Goal: Information Seeking & Learning: Learn about a topic

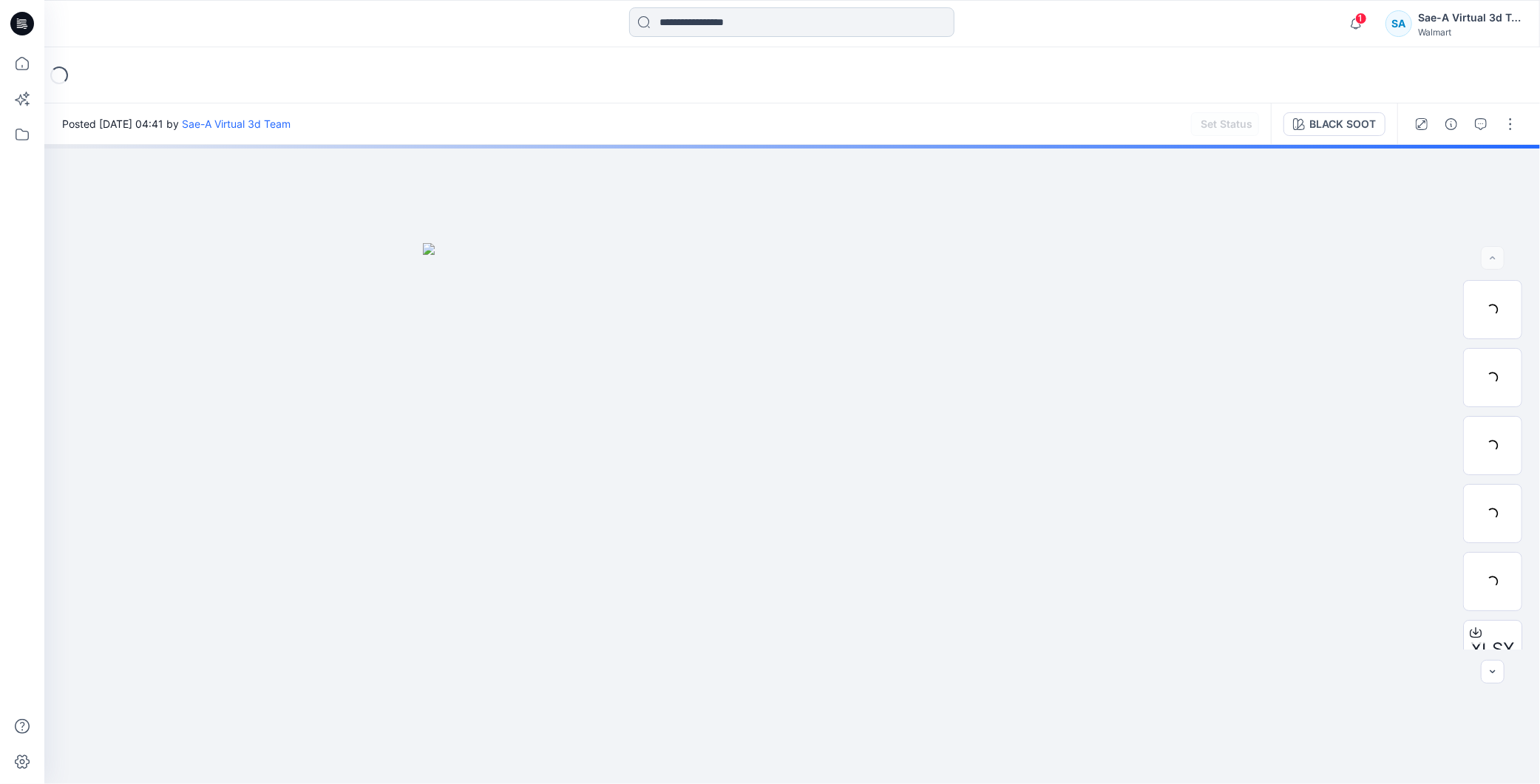
click at [718, 24] on input at bounding box center [792, 22] width 325 height 30
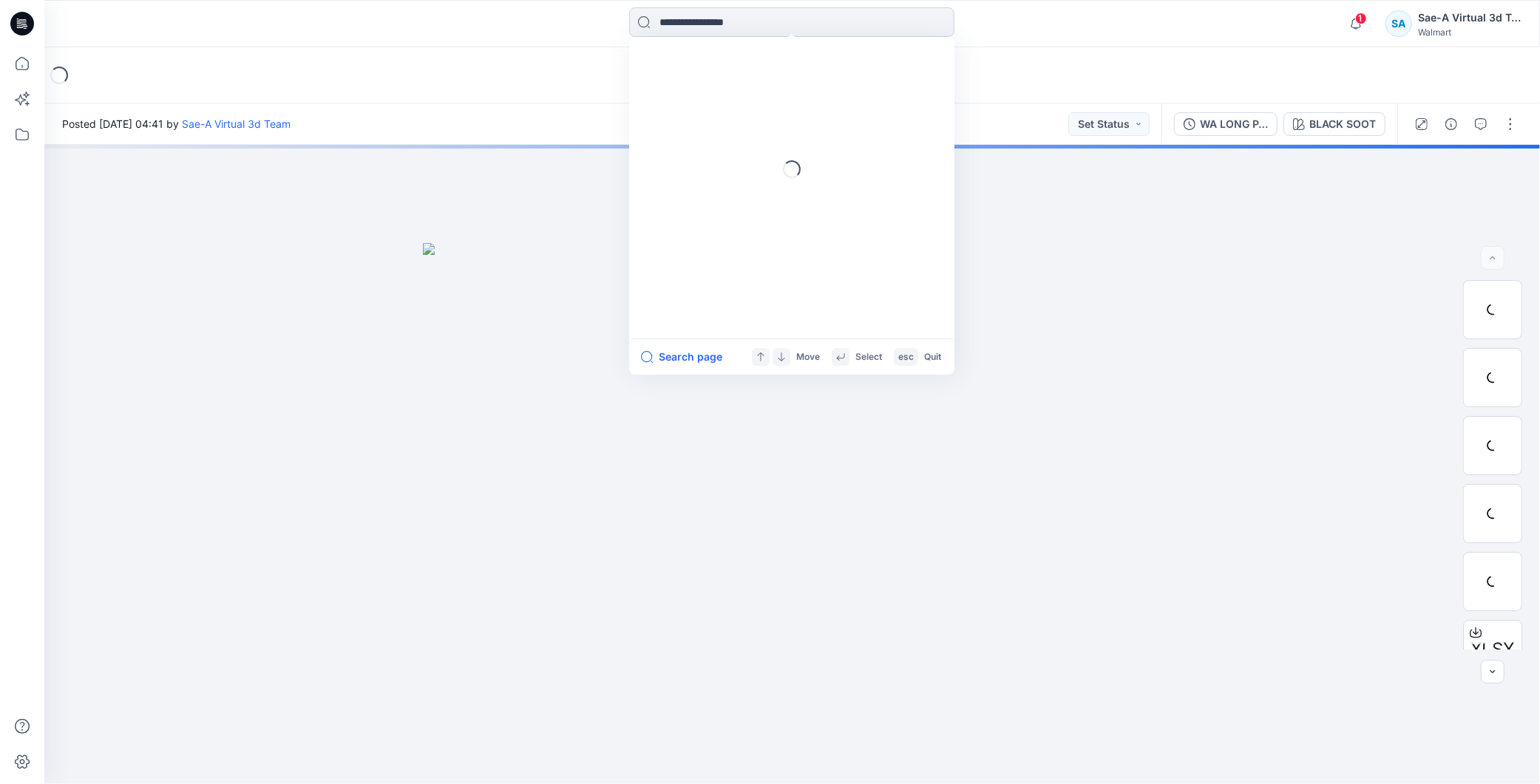
paste input "**********"
type input "**********"
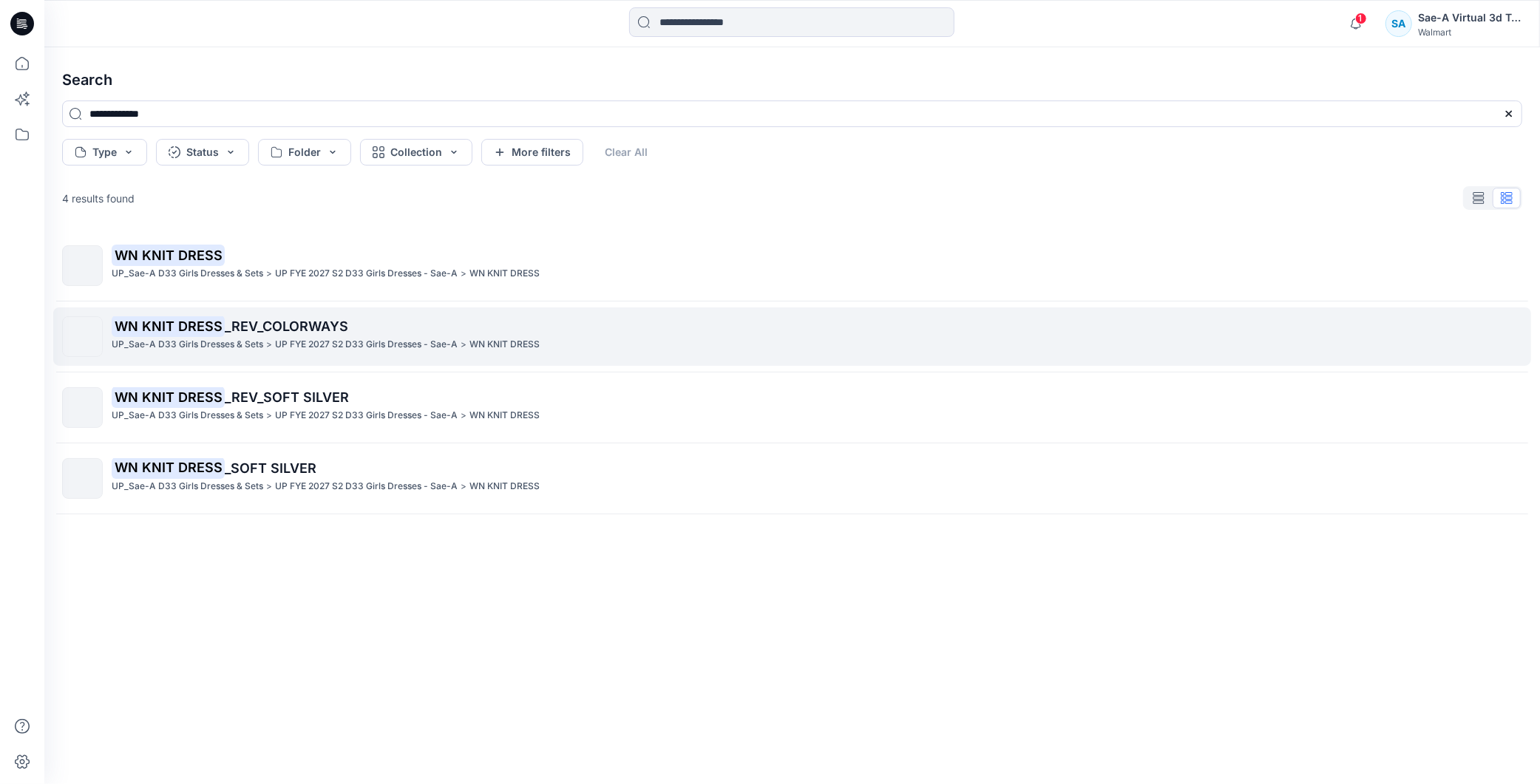
click at [257, 319] on span "_REV_COLORWAYS" at bounding box center [287, 326] width 124 height 16
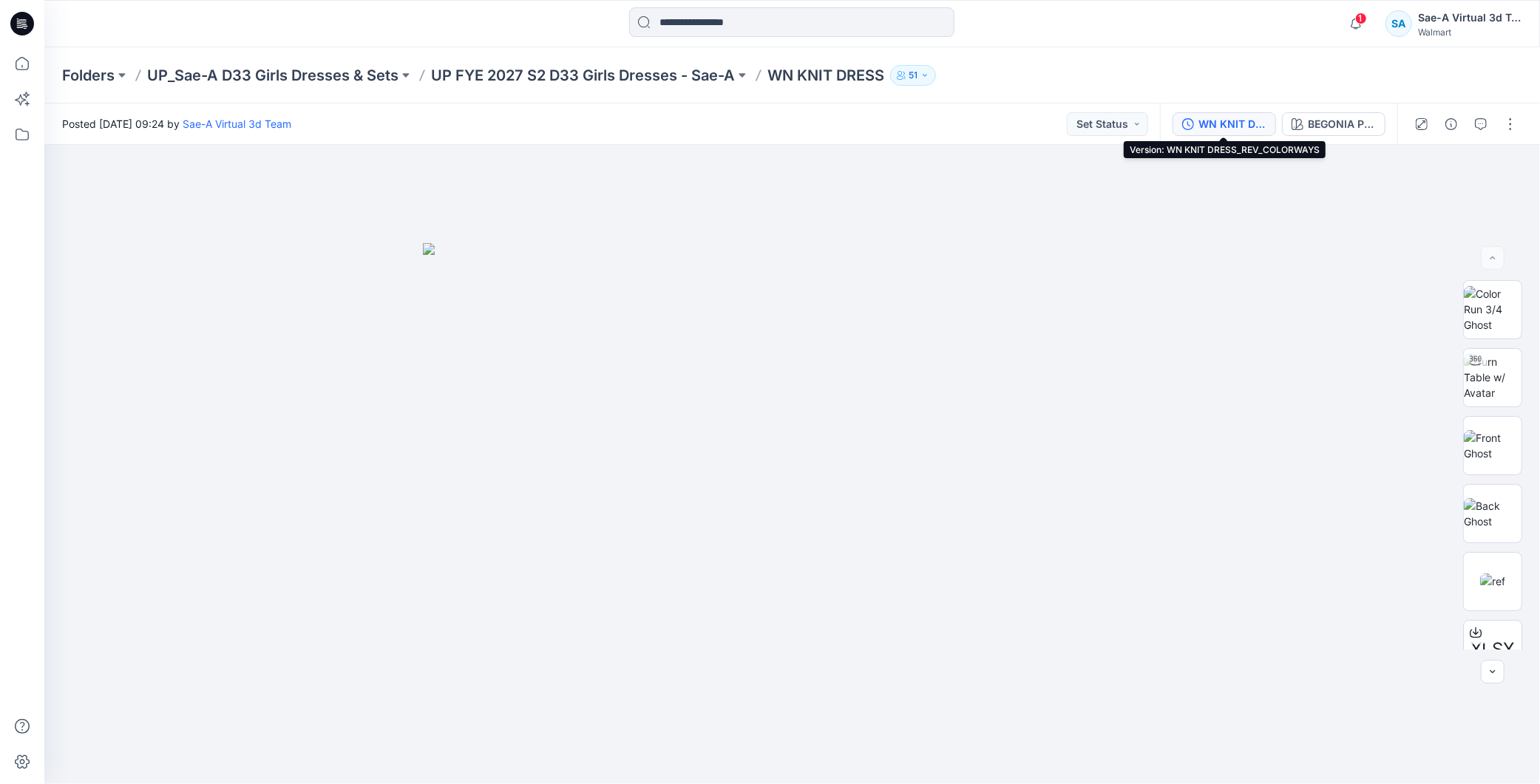
click at [1229, 128] on div "WN KNIT DRESS_REV_COLORWAYS" at bounding box center [1233, 125] width 68 height 17
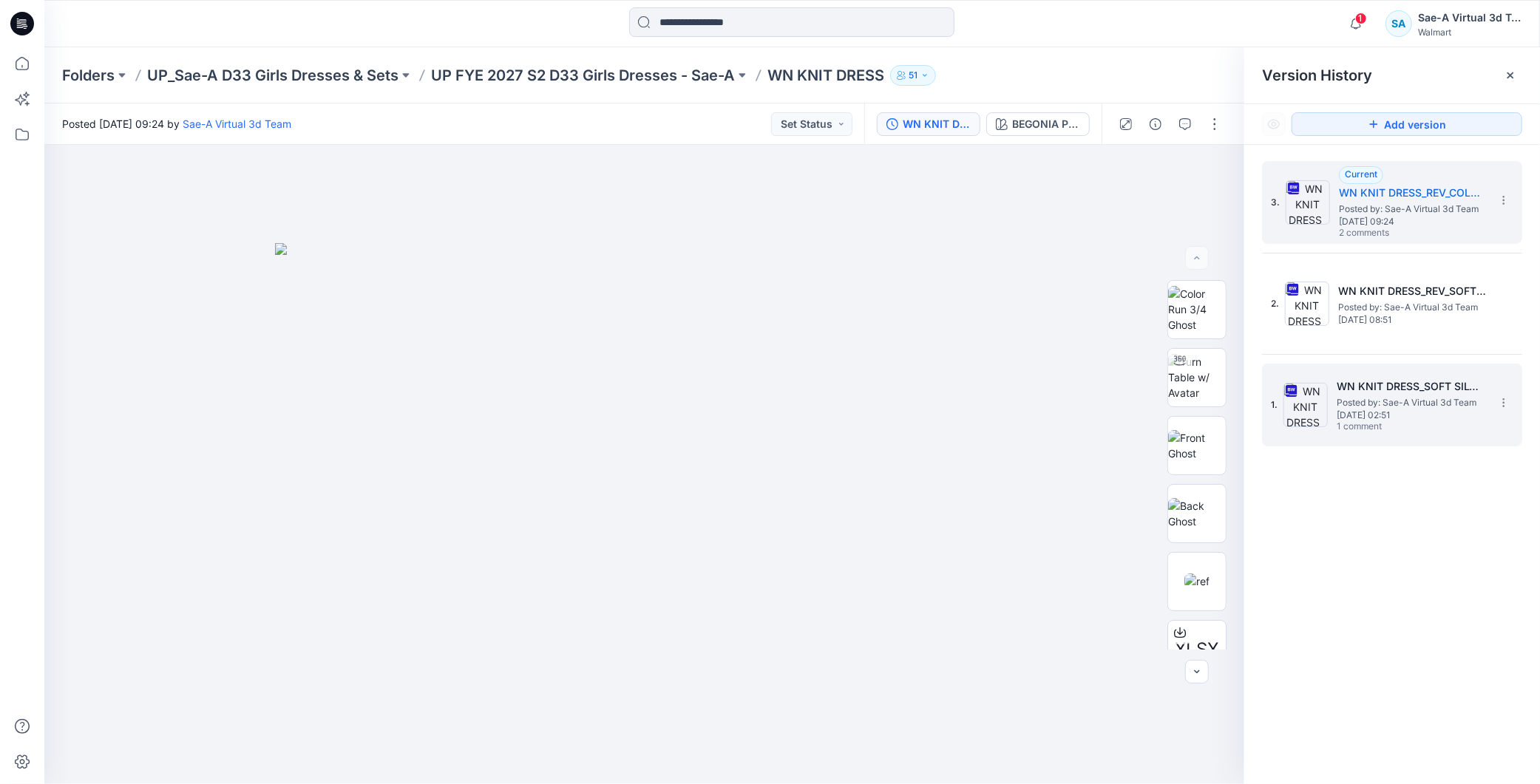
click at [1364, 421] on span "1 comment" at bounding box center [1388, 427] width 103 height 12
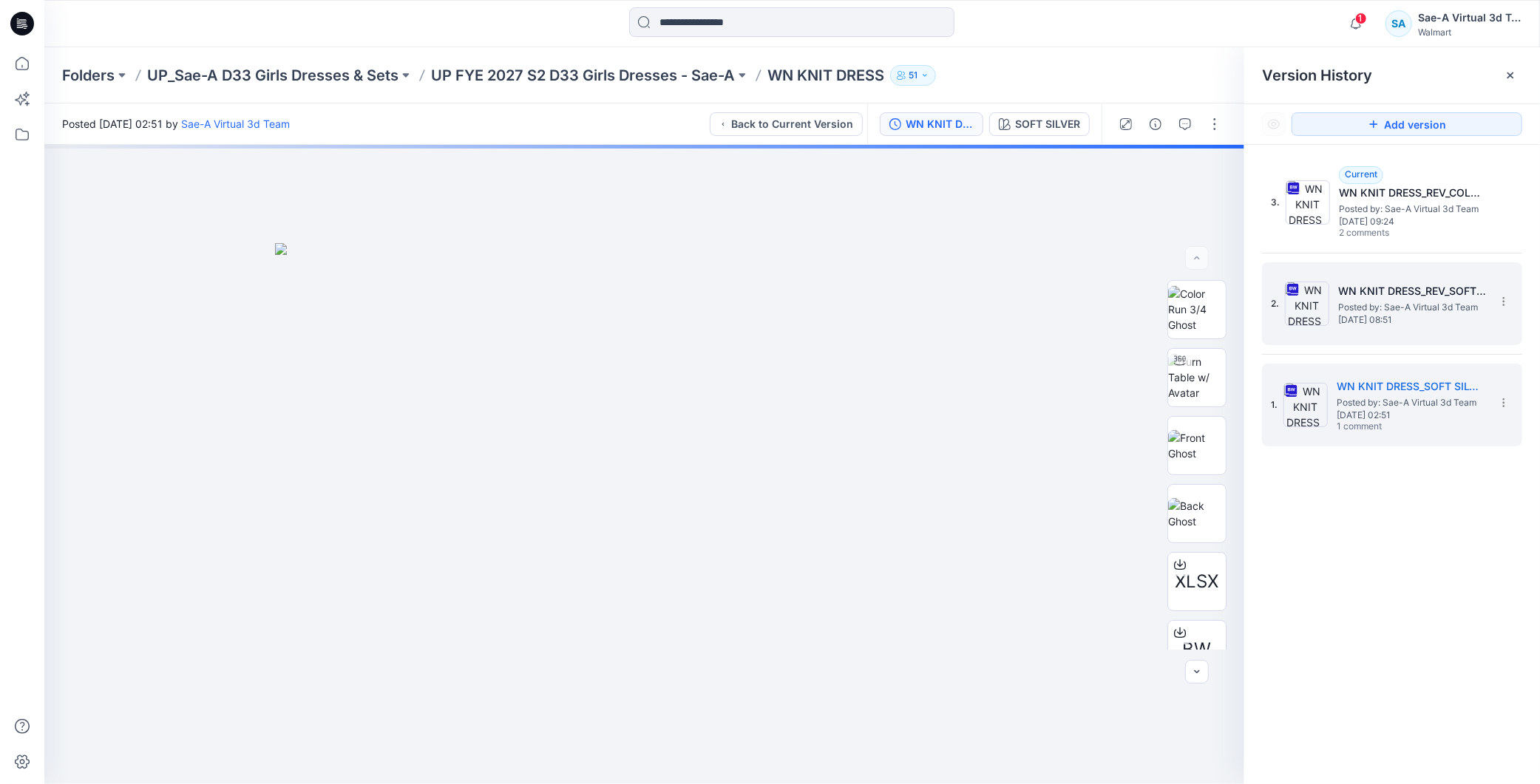
click at [1398, 298] on h5 "WN KNIT DRESS_REV_SOFT SILVER" at bounding box center [1412, 290] width 148 height 17
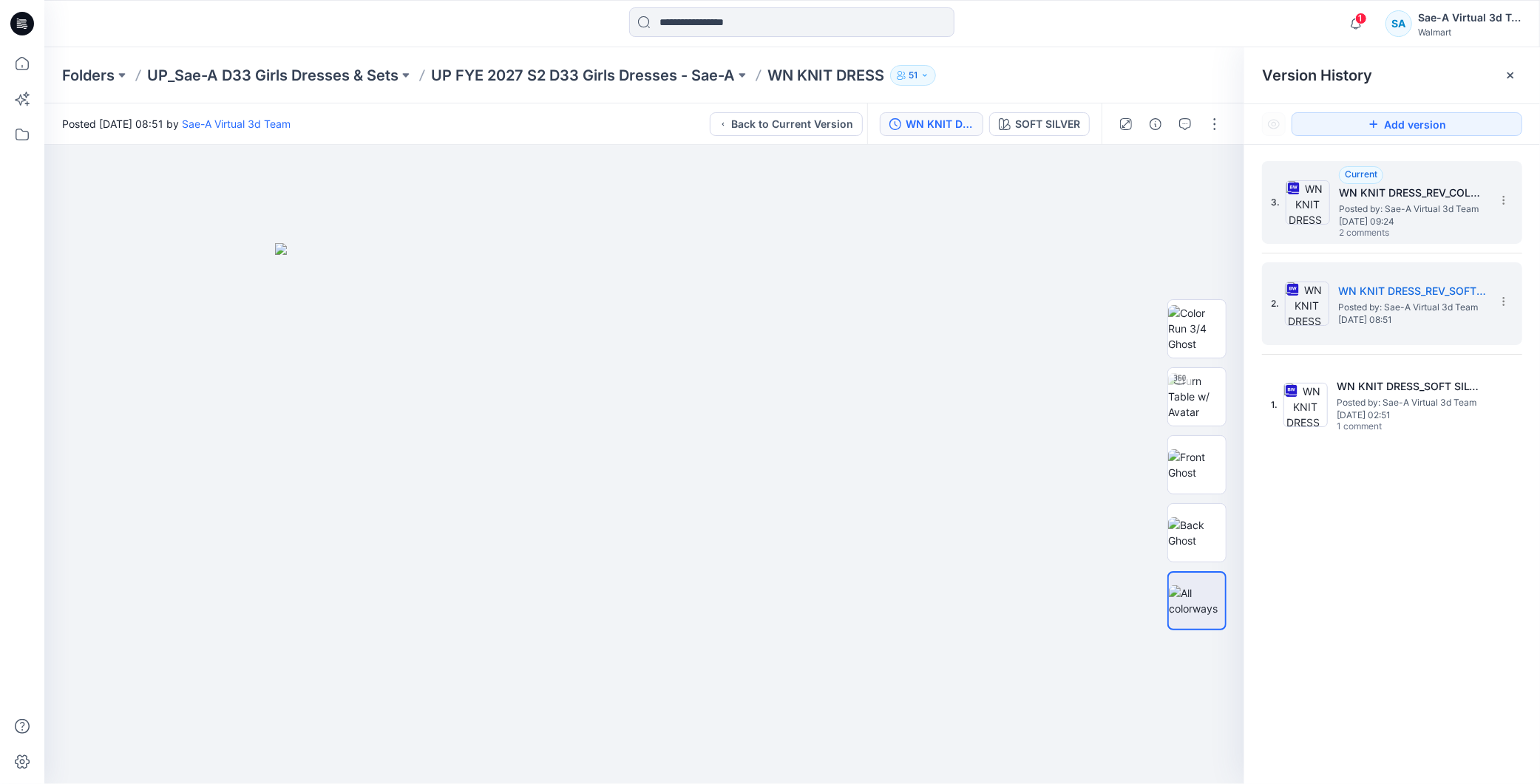
click at [1387, 223] on span "[DATE] 09:24" at bounding box center [1413, 221] width 148 height 11
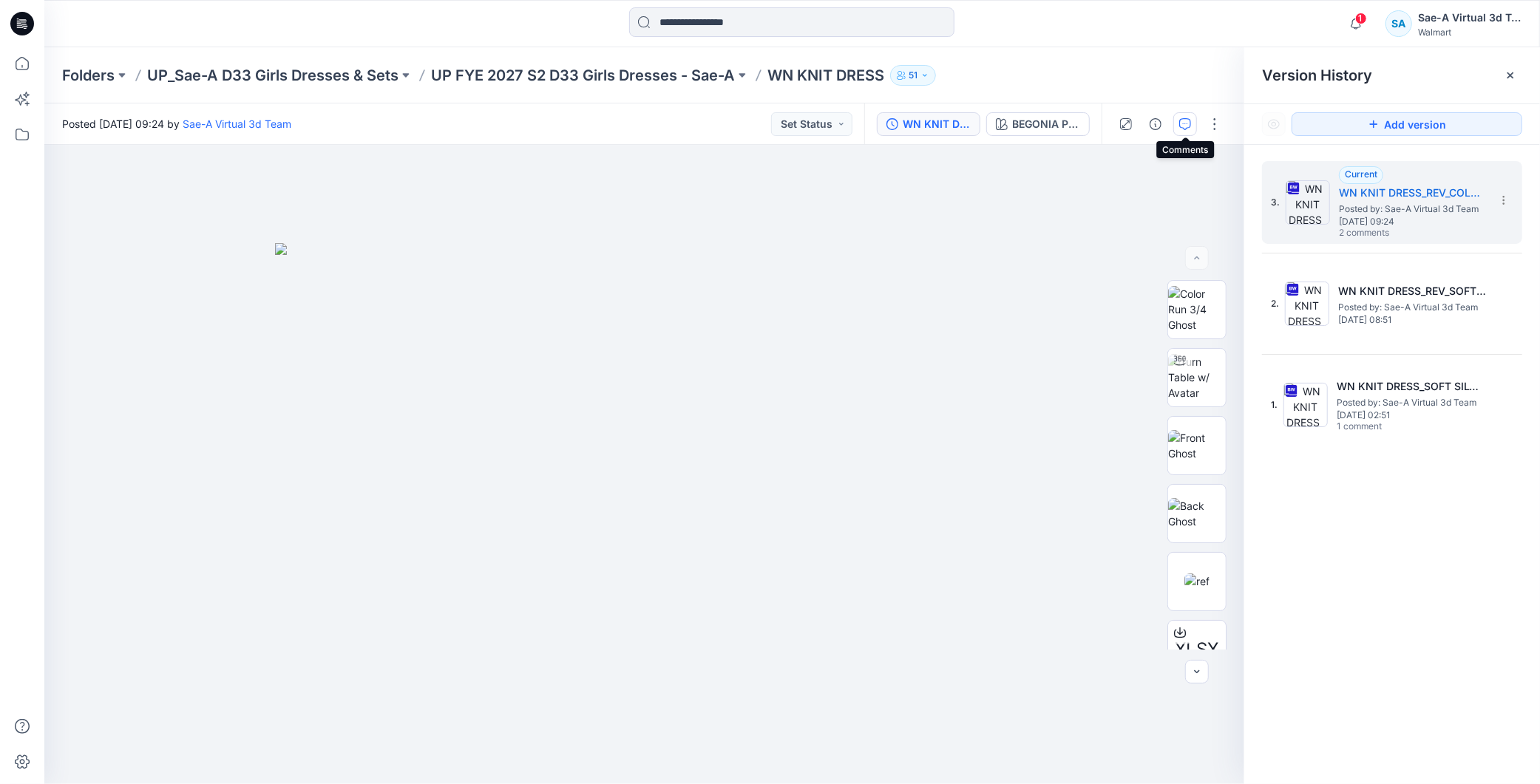
click at [1188, 121] on icon "button" at bounding box center [1185, 124] width 12 height 12
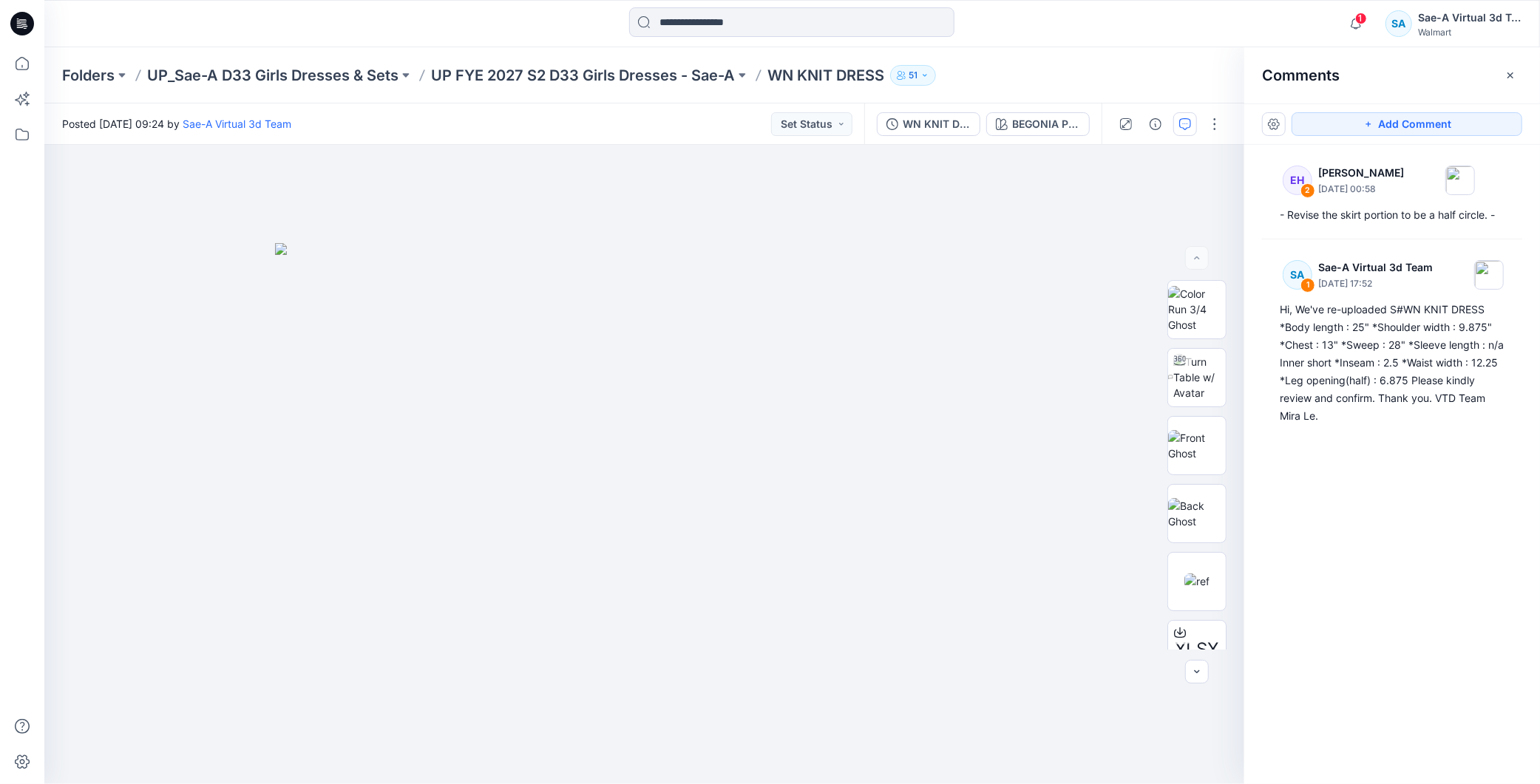
click at [1427, 515] on div "EH 2 [PERSON_NAME] [DATE] 00:58 - Revise the skirt portion to be a half circle.…" at bounding box center [1392, 437] width 296 height 584
click at [1032, 125] on div "BEGONIA PINK" at bounding box center [1046, 125] width 68 height 17
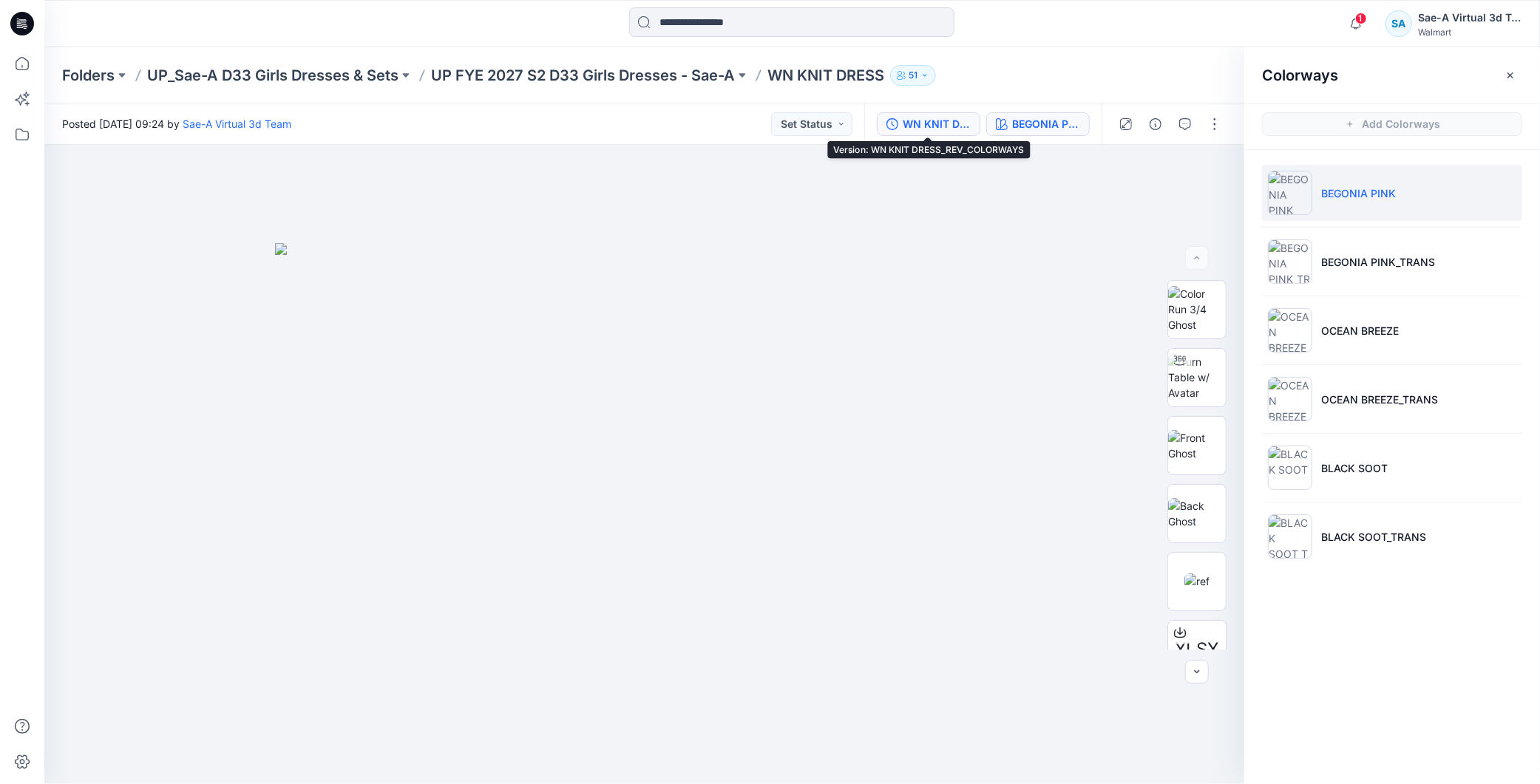
click at [941, 124] on div "WN KNIT DRESS_REV_COLORWAYS" at bounding box center [936, 125] width 68 height 17
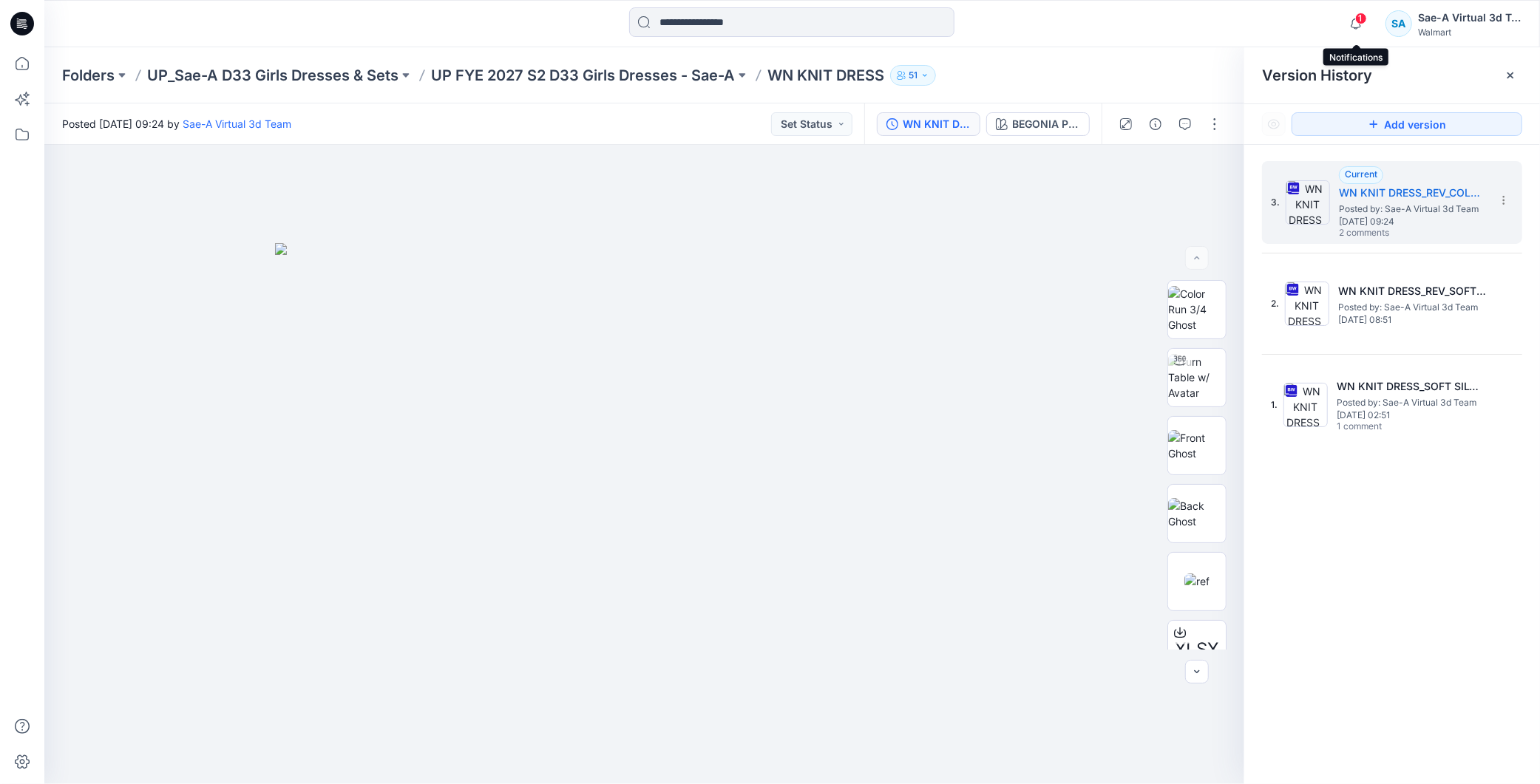
click at [1364, 23] on span "1" at bounding box center [1361, 18] width 12 height 12
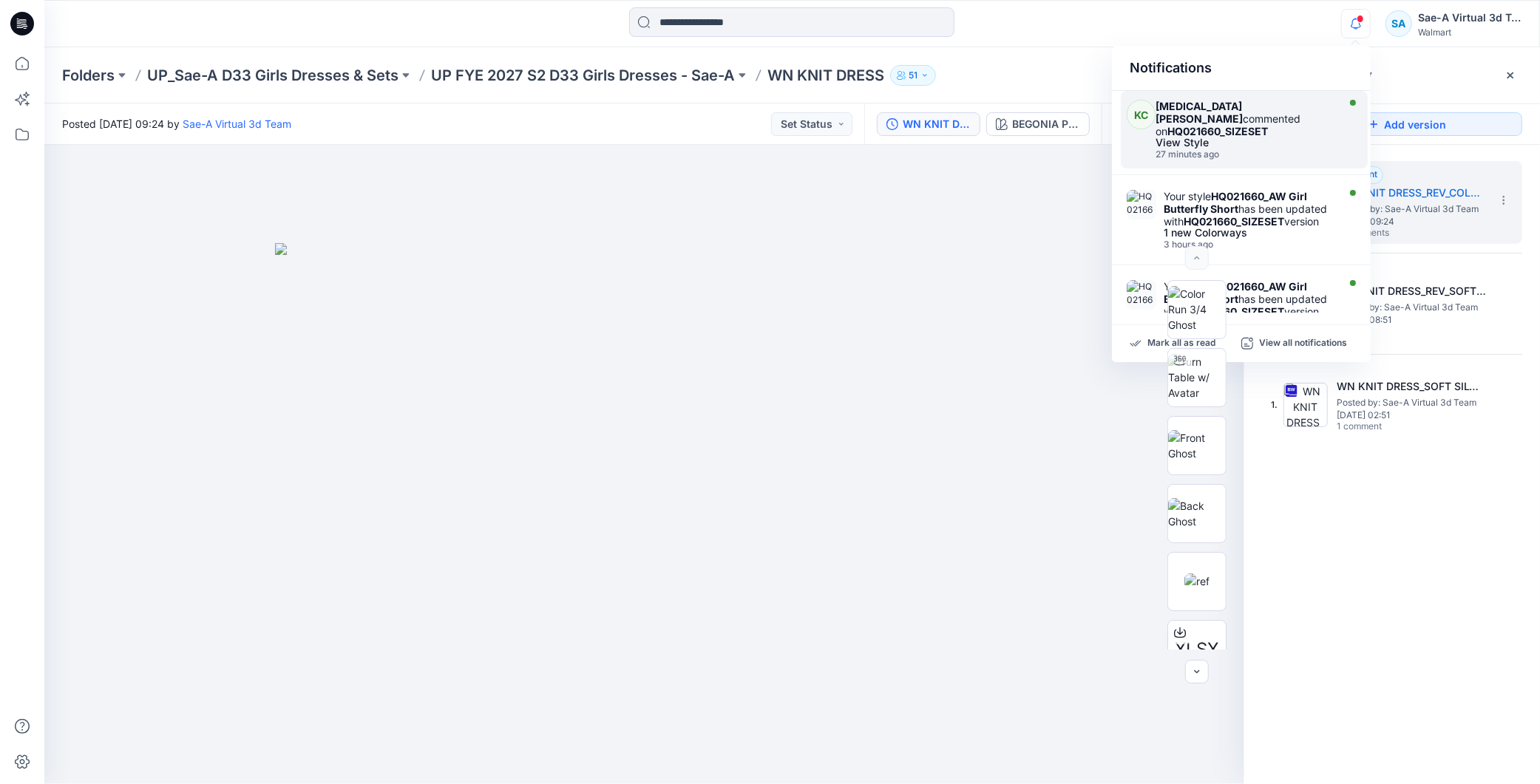
click at [1233, 149] on div "27 minutes ago" at bounding box center [1244, 154] width 178 height 11
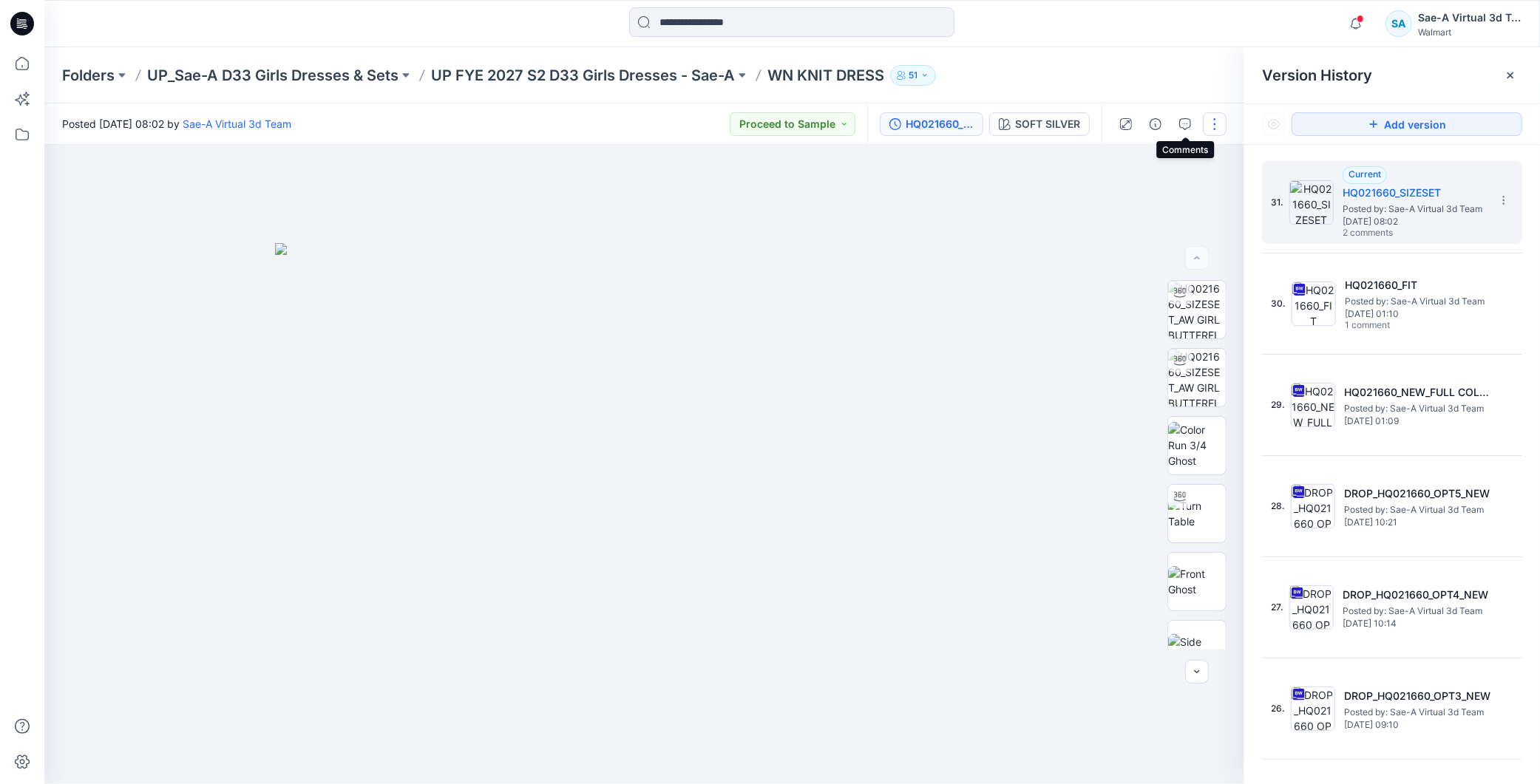
click at [1187, 126] on icon "button" at bounding box center [1185, 124] width 12 height 12
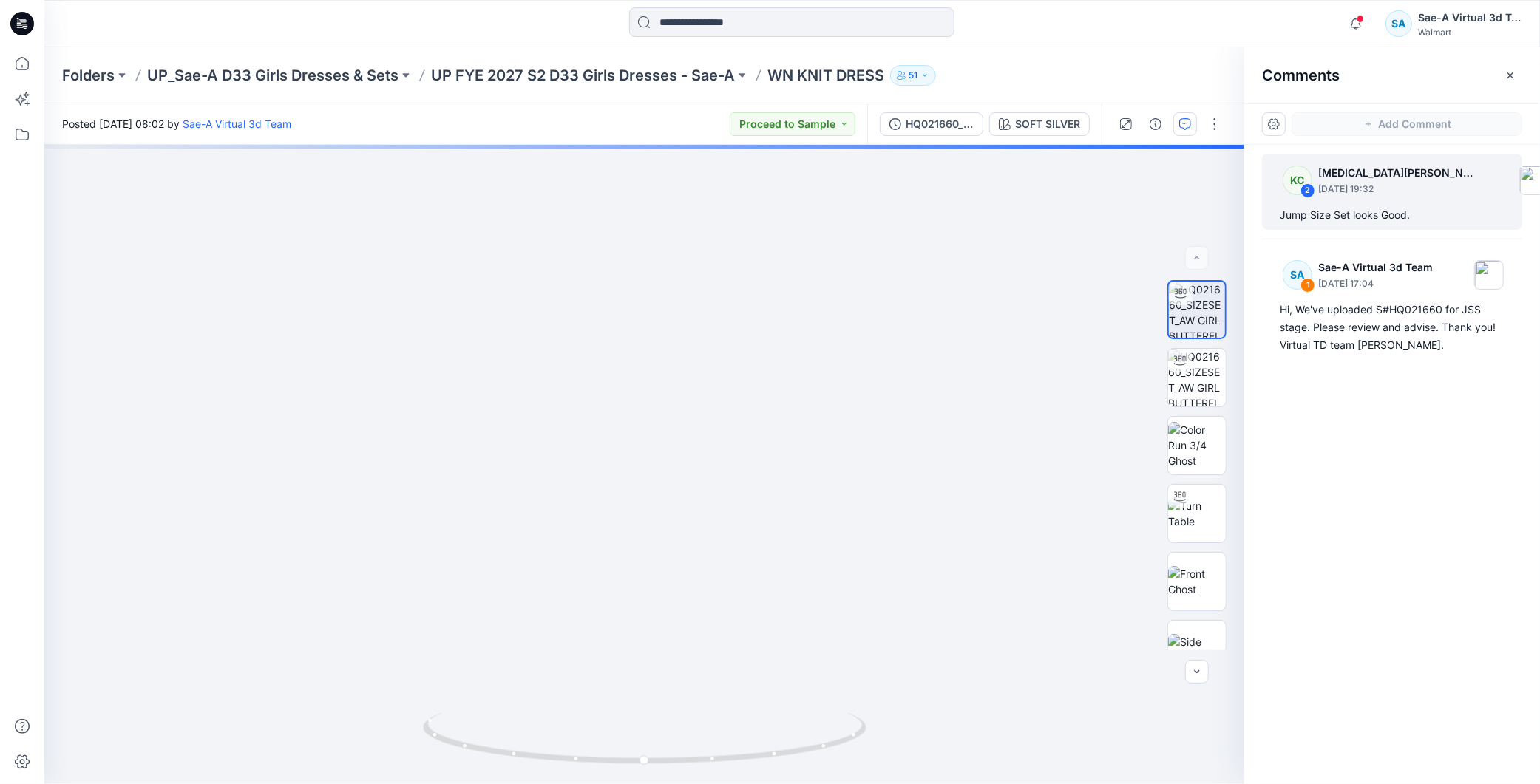
click at [1448, 475] on div "KC 2 [MEDICAL_DATA][PERSON_NAME] [DATE] 19:32 Jump Size Set looks Good. SA 1 Sa…" at bounding box center [1392, 437] width 296 height 584
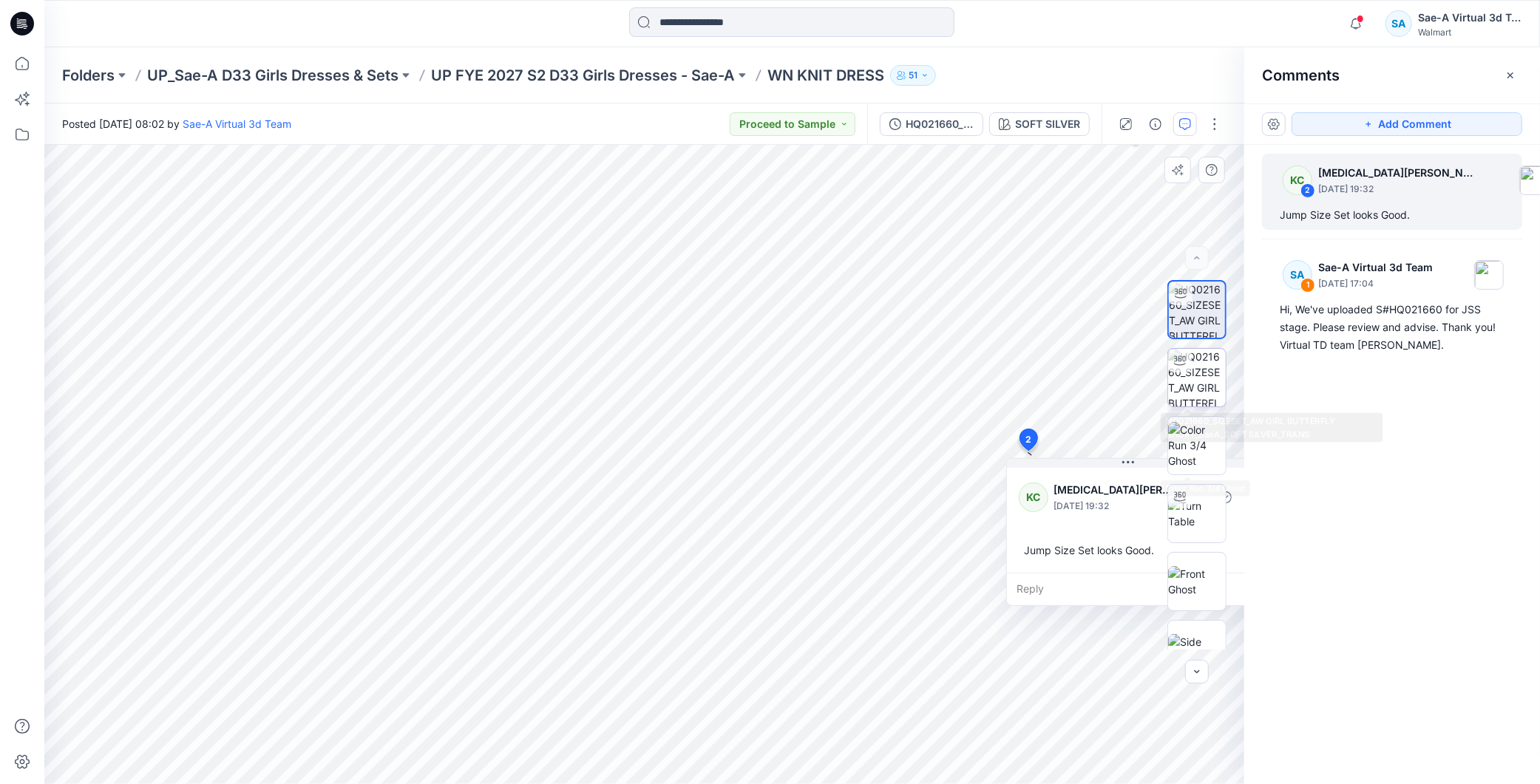
click at [1179, 380] on img at bounding box center [1197, 378] width 58 height 58
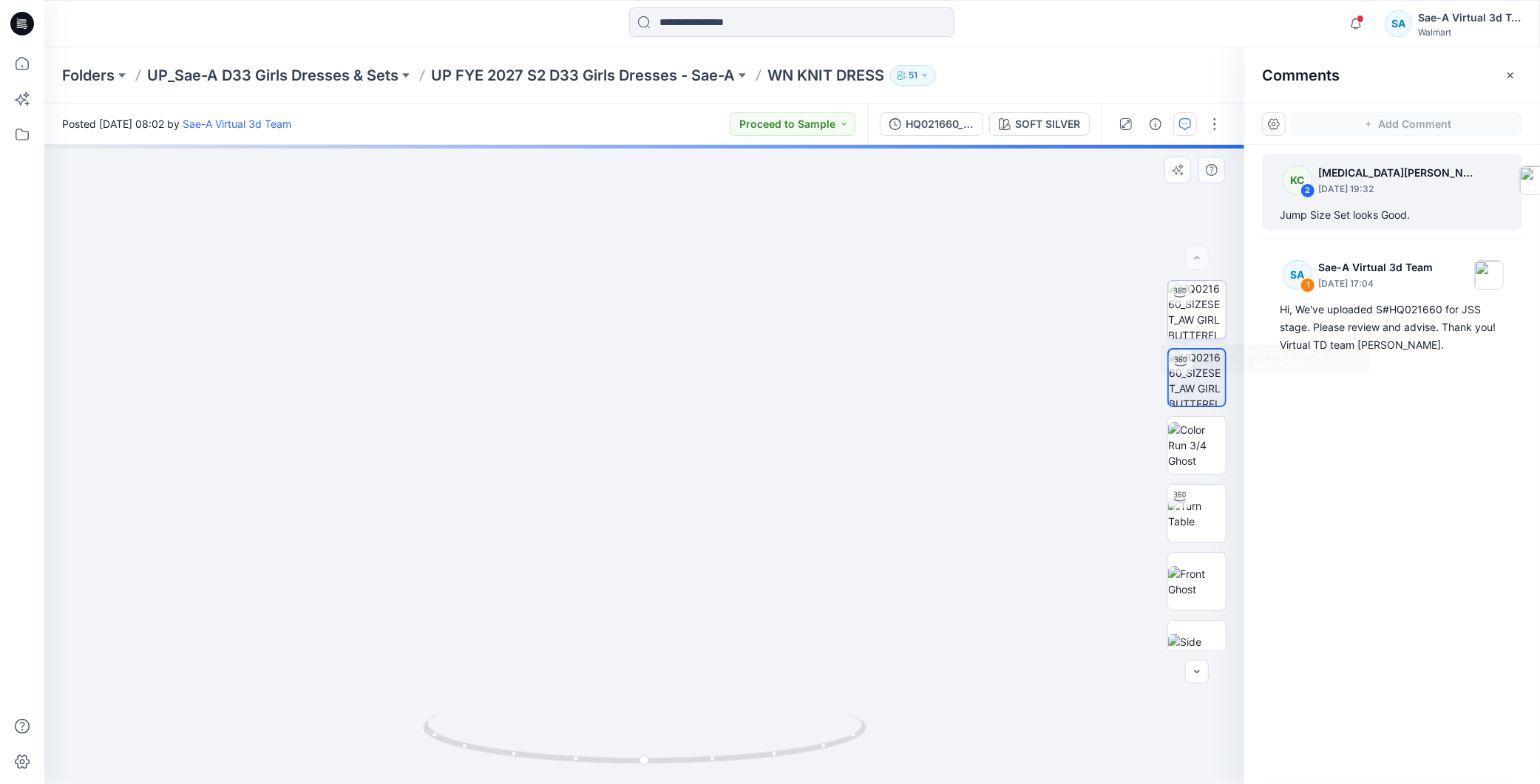
click at [1192, 298] on img at bounding box center [1197, 309] width 58 height 58
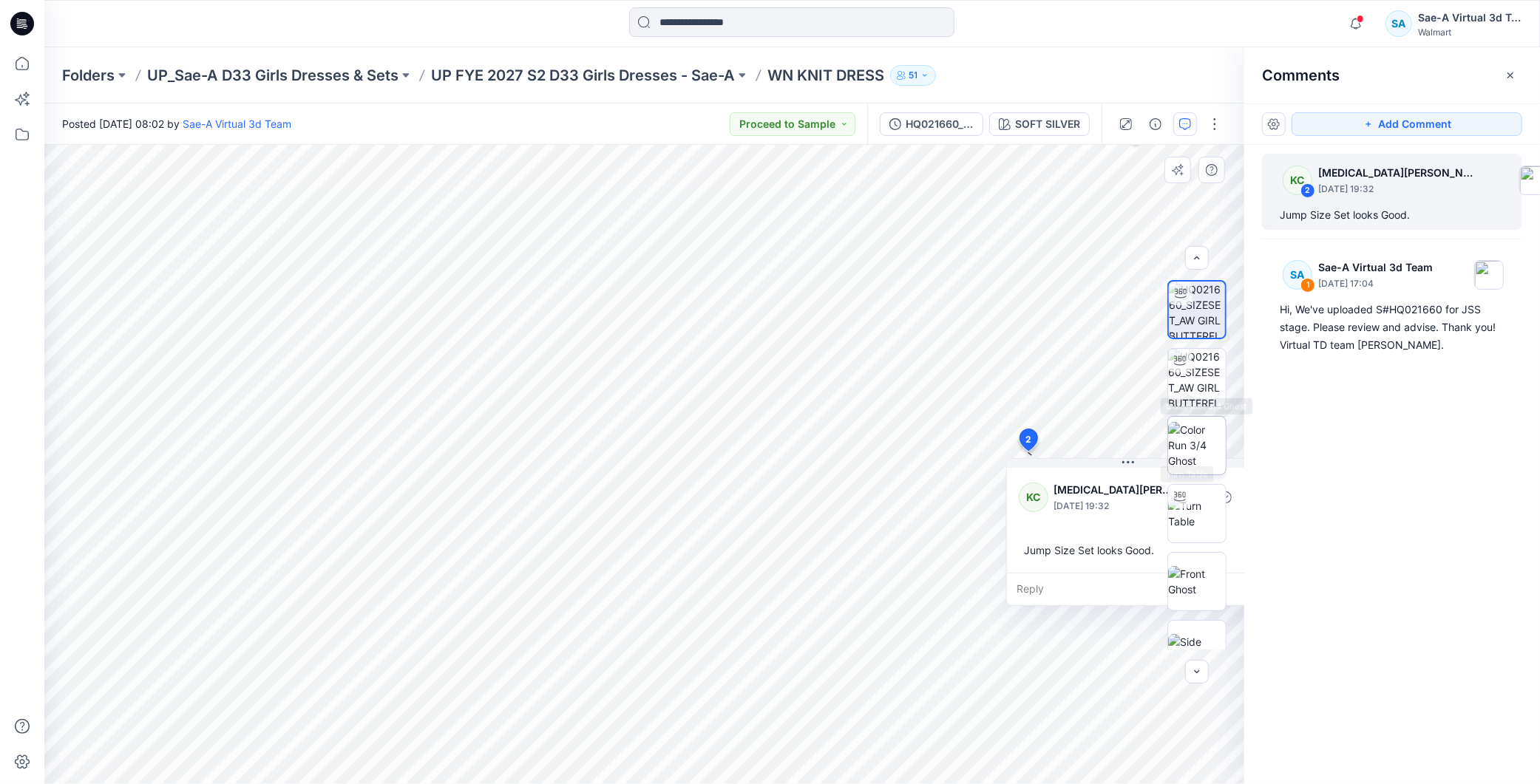
scroll to position [82, 0]
click at [1191, 421] on img at bounding box center [1197, 432] width 58 height 31
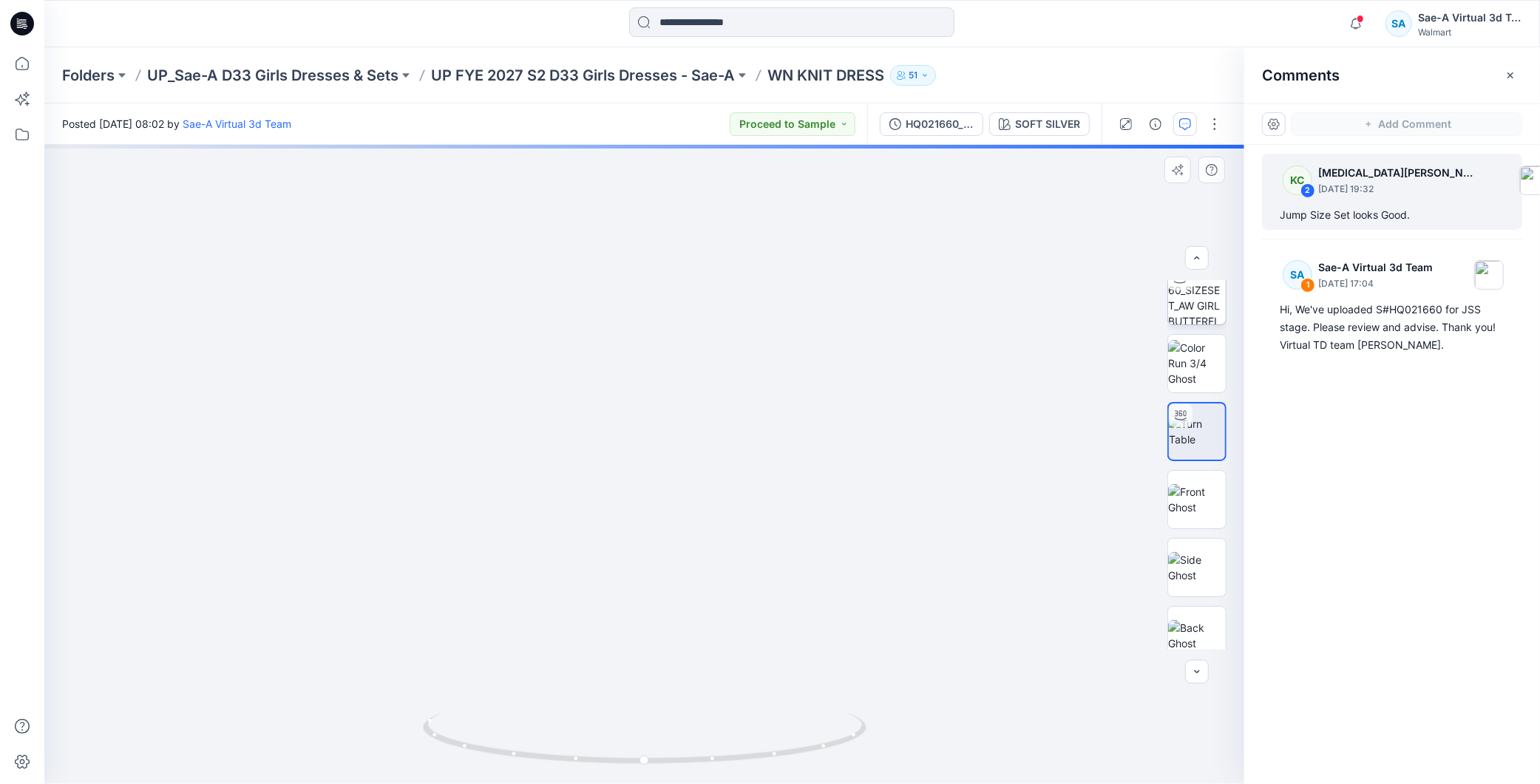
click at [1168, 319] on img at bounding box center [1197, 295] width 58 height 58
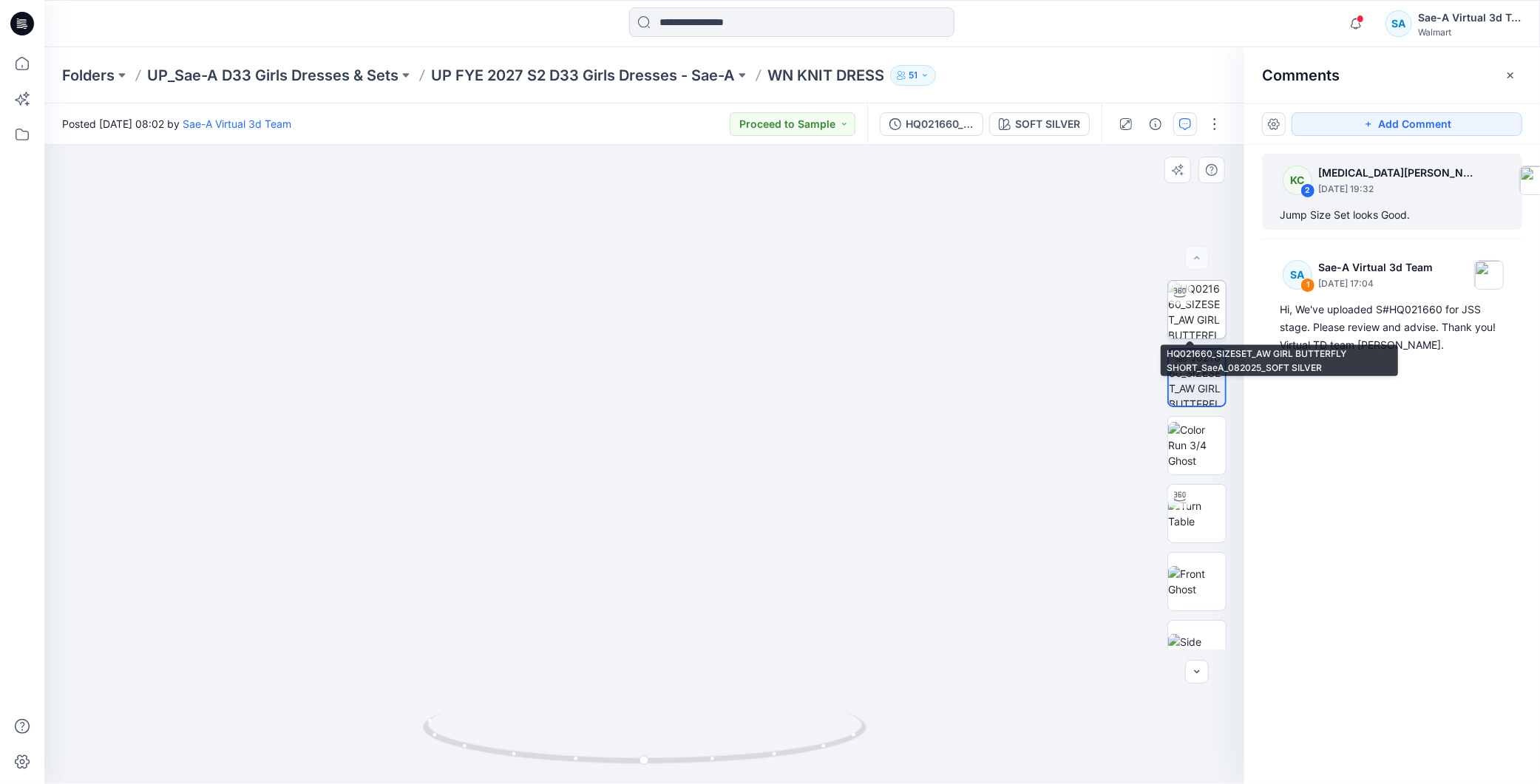
click at [1194, 300] on img at bounding box center [1197, 309] width 58 height 58
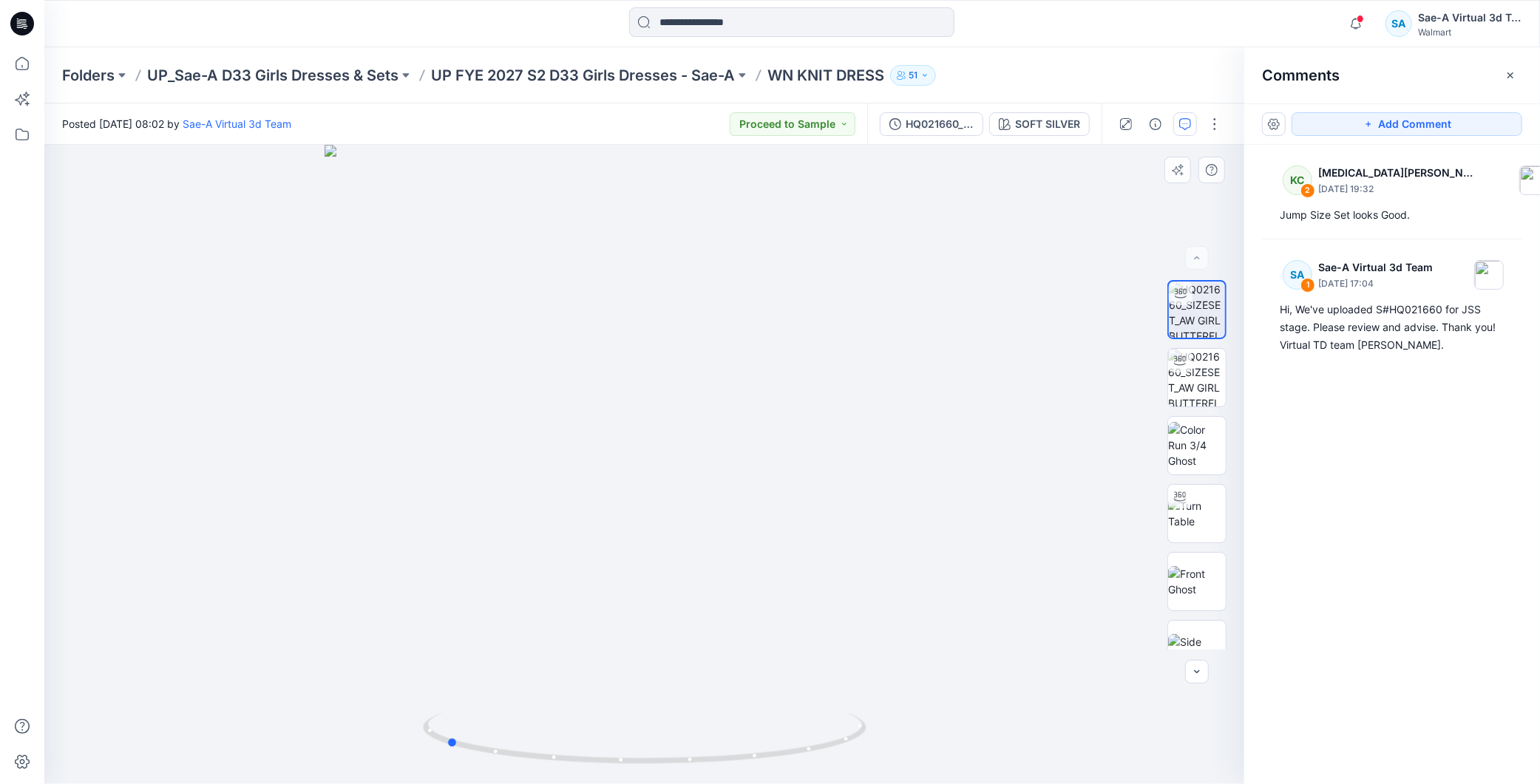
drag, startPoint x: 810, startPoint y: 750, endPoint x: 1055, endPoint y: 715, distance: 247.5
click at [1055, 715] on div at bounding box center [644, 465] width 1200 height 640
drag, startPoint x: 815, startPoint y: 749, endPoint x: 618, endPoint y: 766, distance: 197.7
click at [618, 766] on icon at bounding box center [647, 739] width 448 height 55
click at [565, 85] on div "Folders UP_Sae-A D33 Girls Dresses & Sets UP FYE 2027 S2 D33 Girls Dresses - Sa…" at bounding box center [793, 75] width 1496 height 56
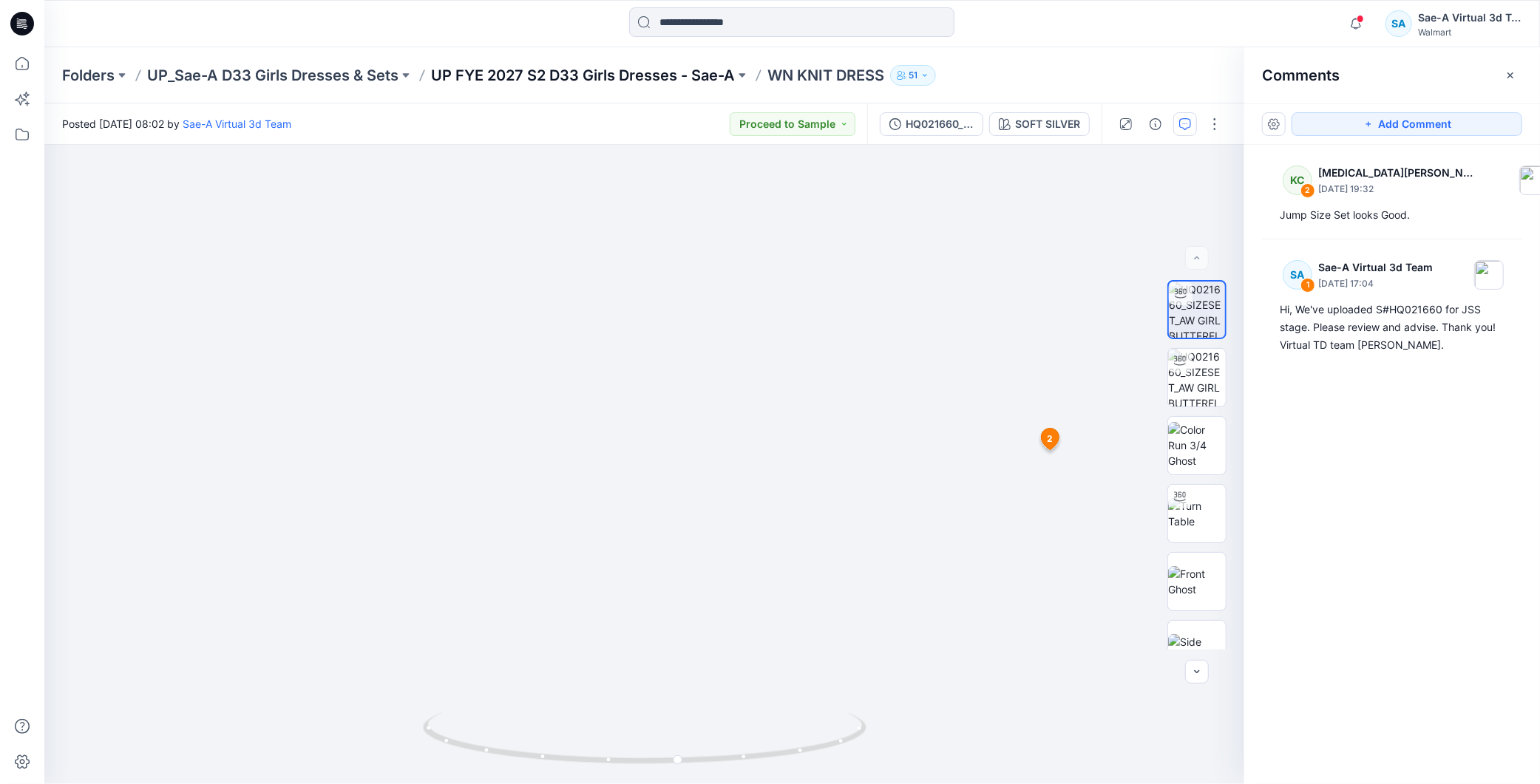
click at [567, 82] on p "UP FYE 2027 S2 D33 Girls Dresses - Sae-A" at bounding box center [583, 75] width 304 height 21
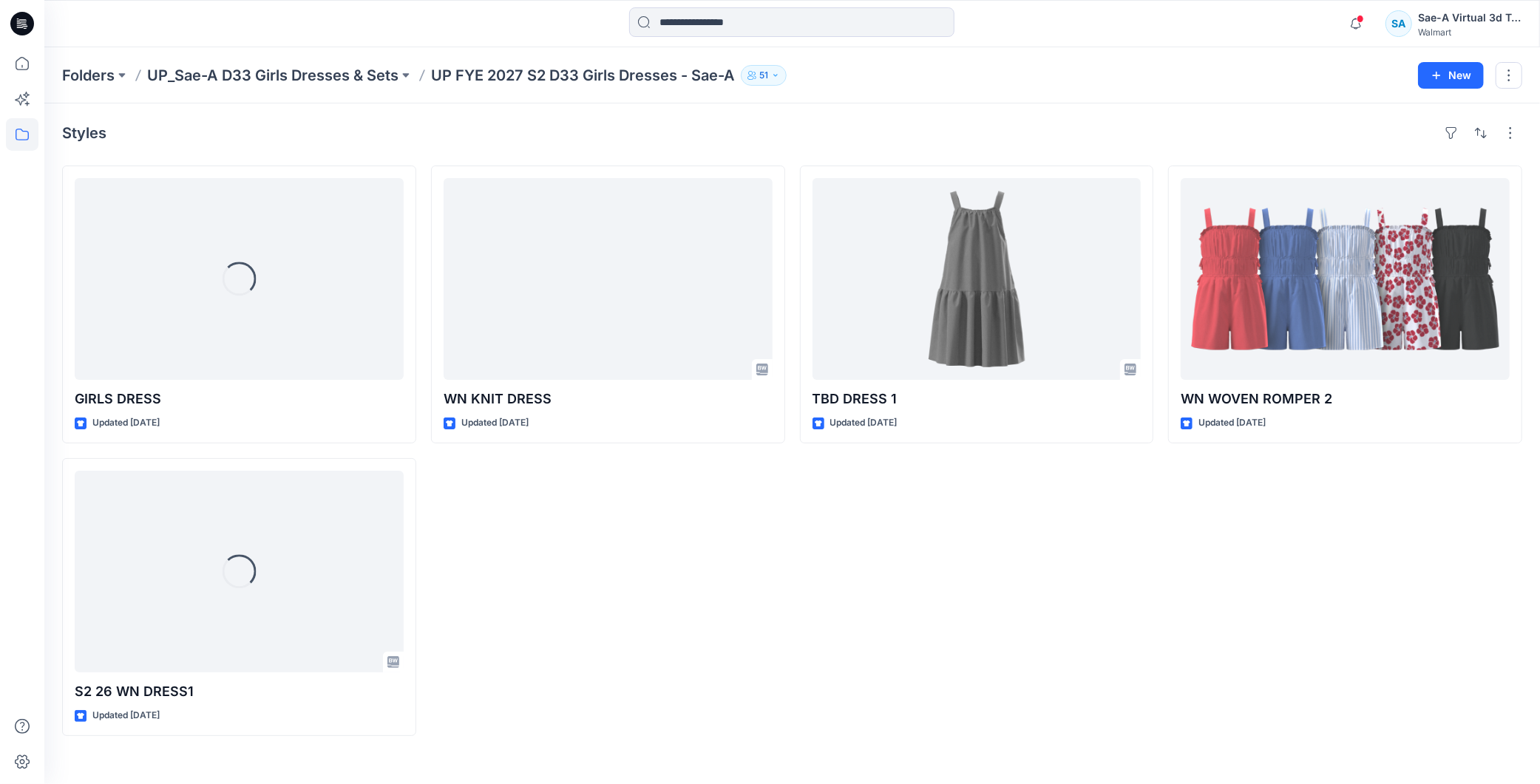
click at [1056, 535] on div "TBD DRESS 1 Updated [DATE]" at bounding box center [977, 451] width 354 height 570
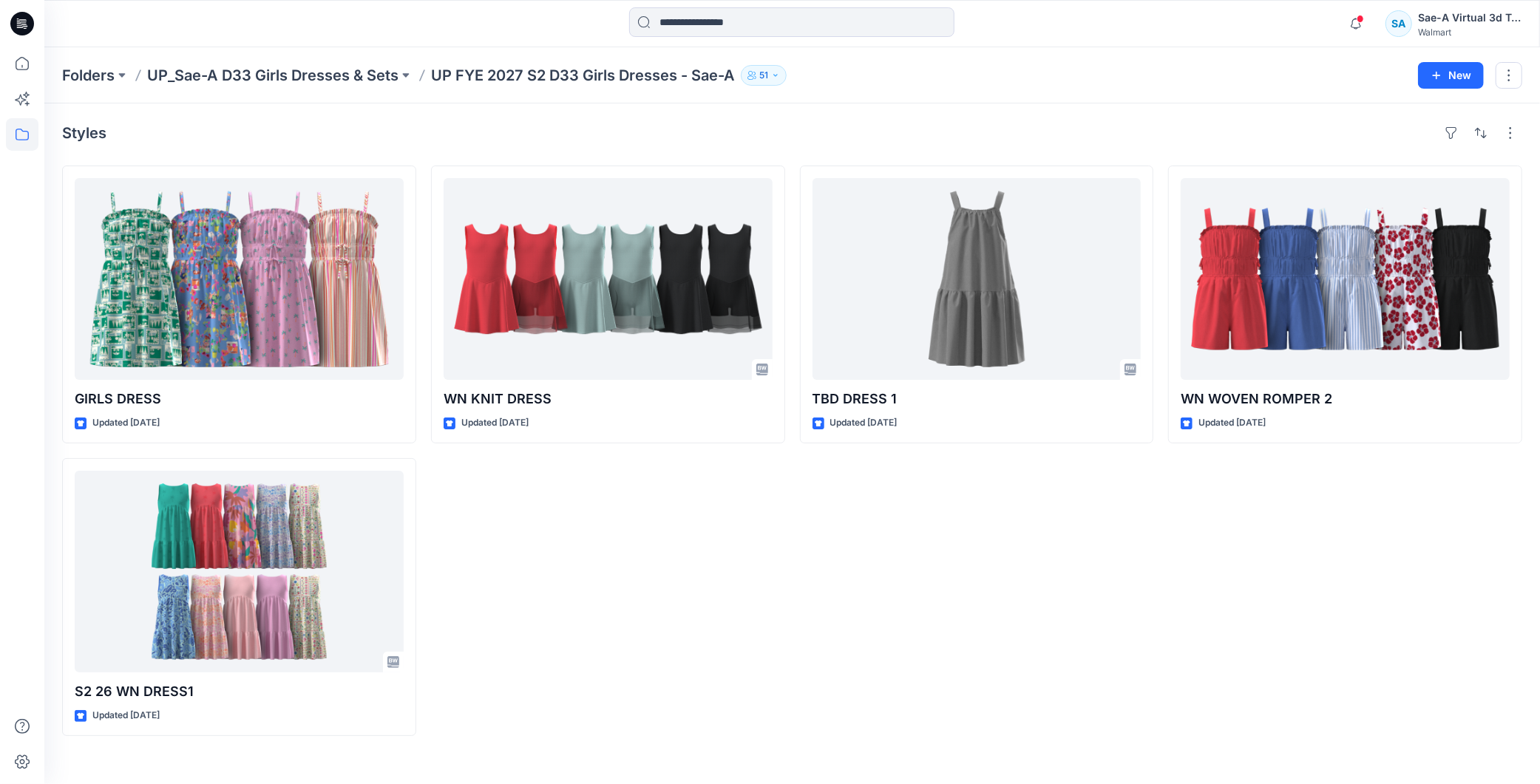
click at [630, 593] on div "WN KNIT DRESS Updated [DATE]" at bounding box center [608, 451] width 354 height 570
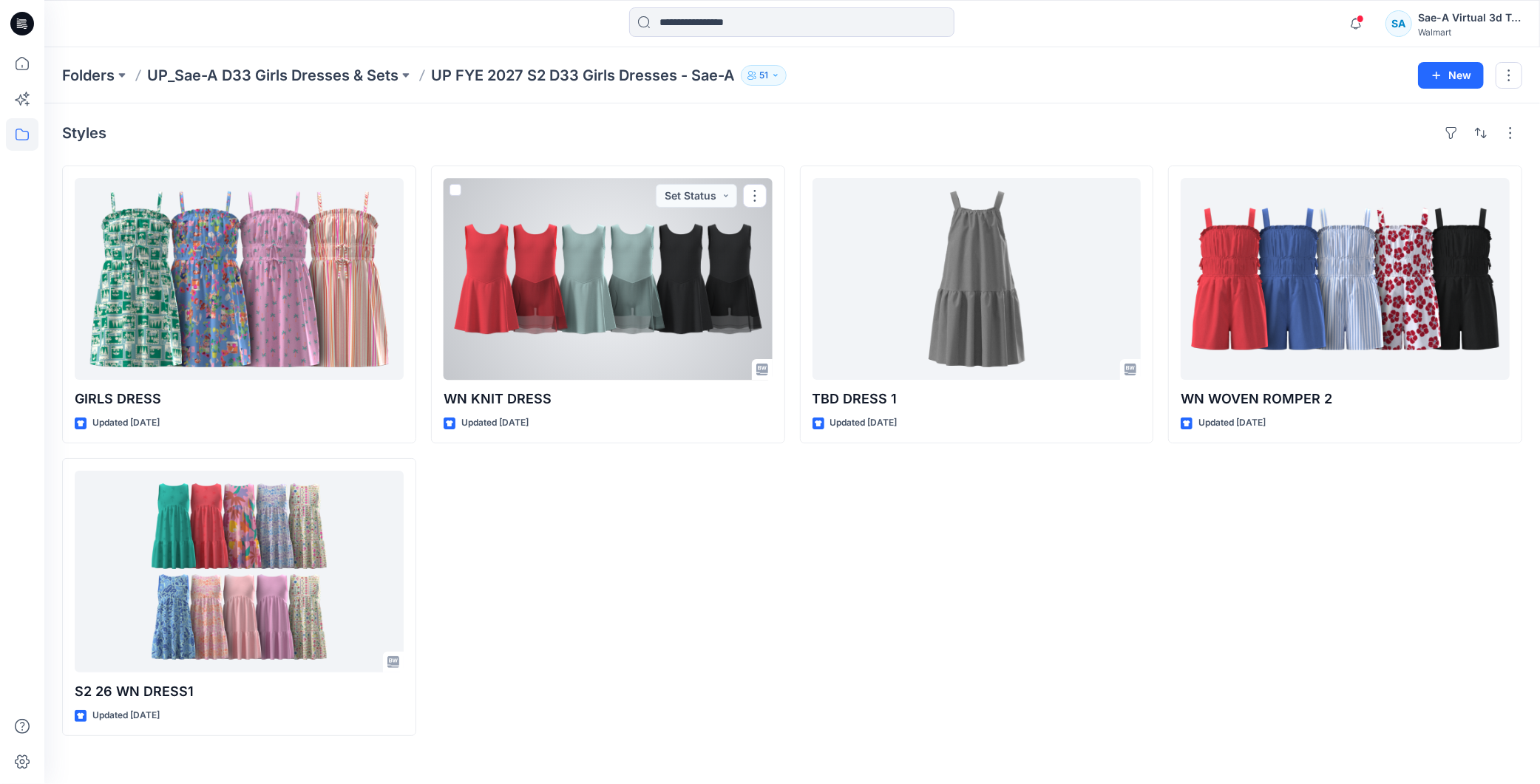
drag, startPoint x: 571, startPoint y: 321, endPoint x: 583, endPoint y: 336, distance: 19.2
click at [571, 320] on div at bounding box center [608, 279] width 329 height 201
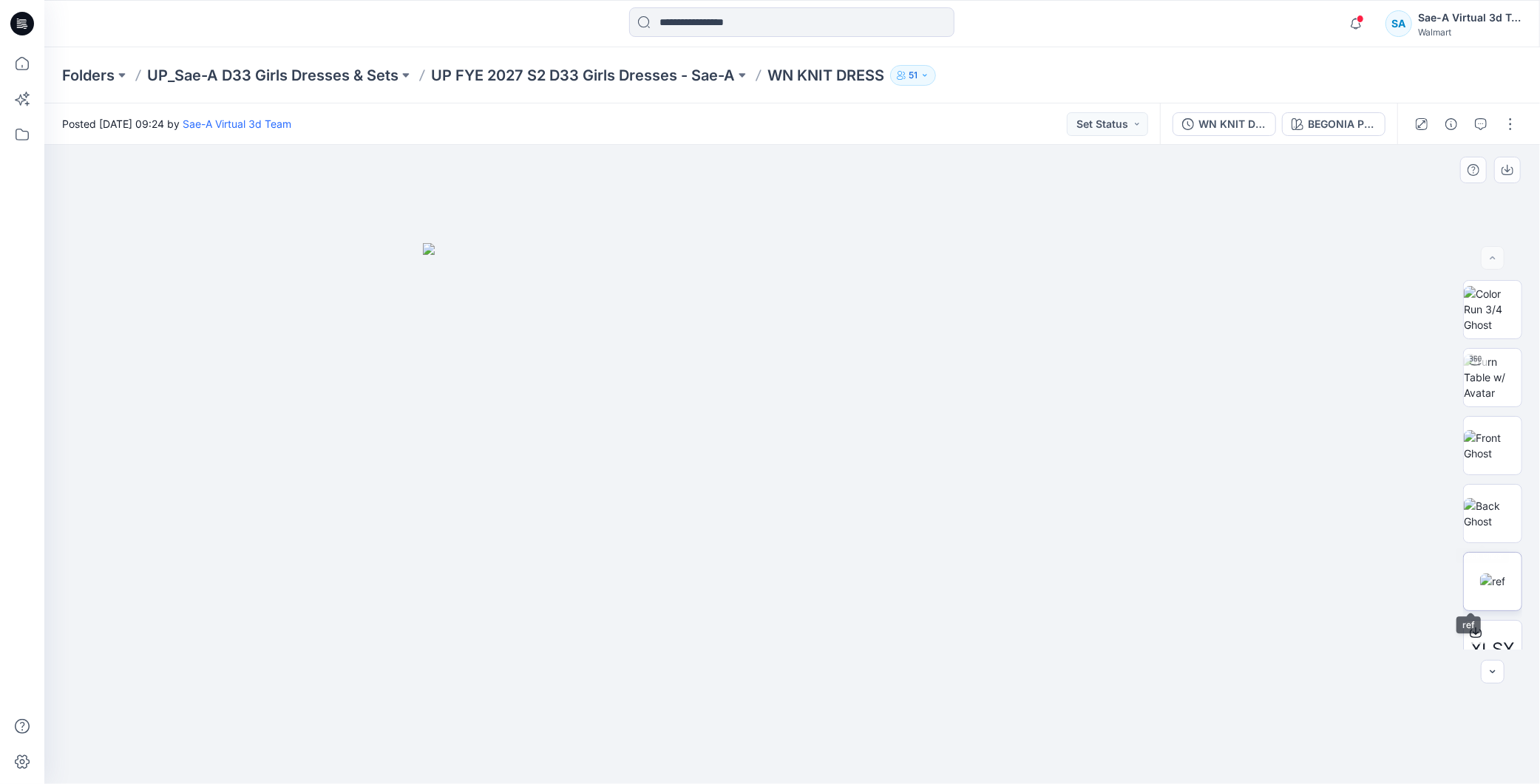
click at [1481, 584] on img at bounding box center [1493, 581] width 25 height 16
